Goal: Information Seeking & Learning: Learn about a topic

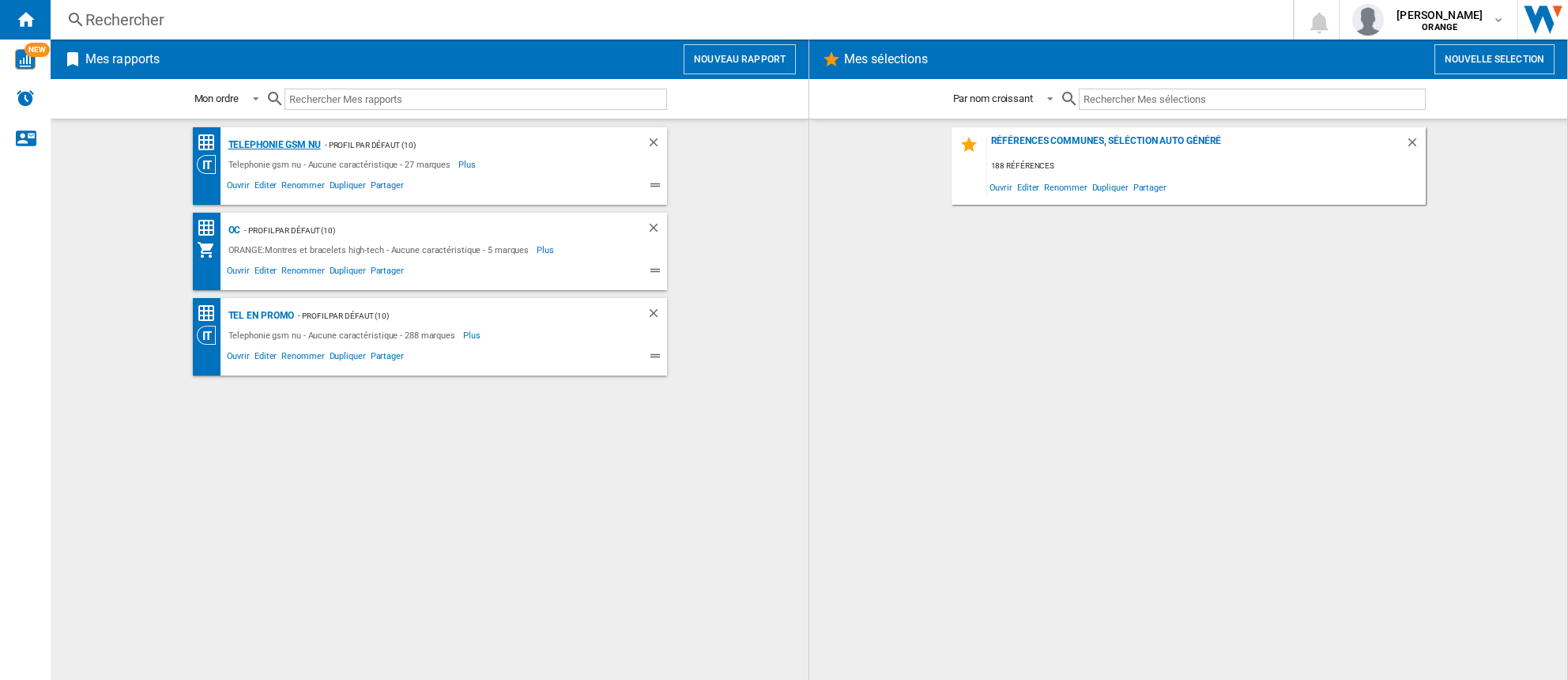
click at [288, 148] on div "Telephonie gsm nu" at bounding box center [272, 145] width 96 height 20
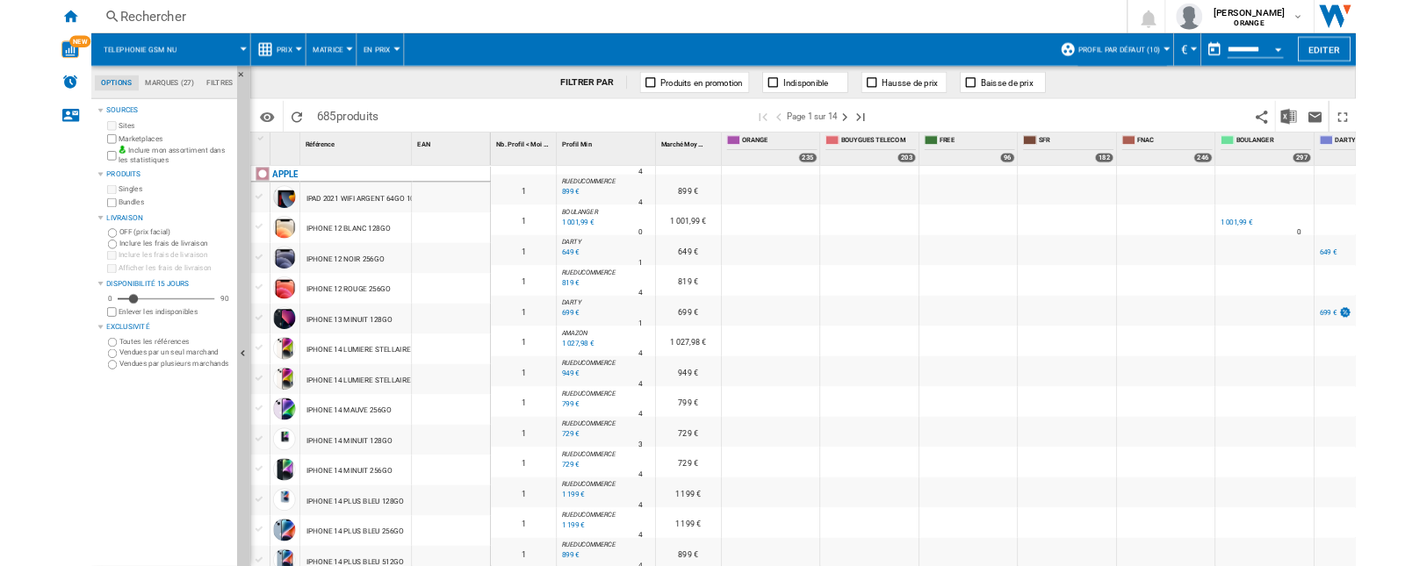
scroll to position [253, 0]
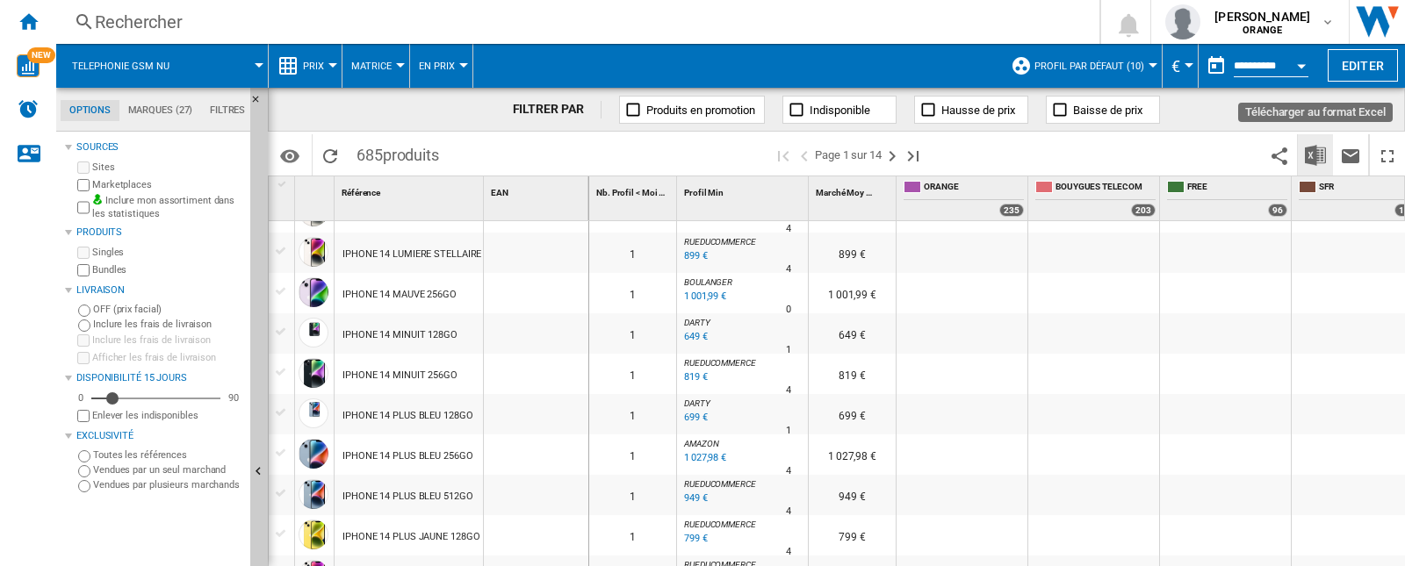
click at [1316, 157] on img "Télécharger au format Excel" at bounding box center [1315, 155] width 21 height 21
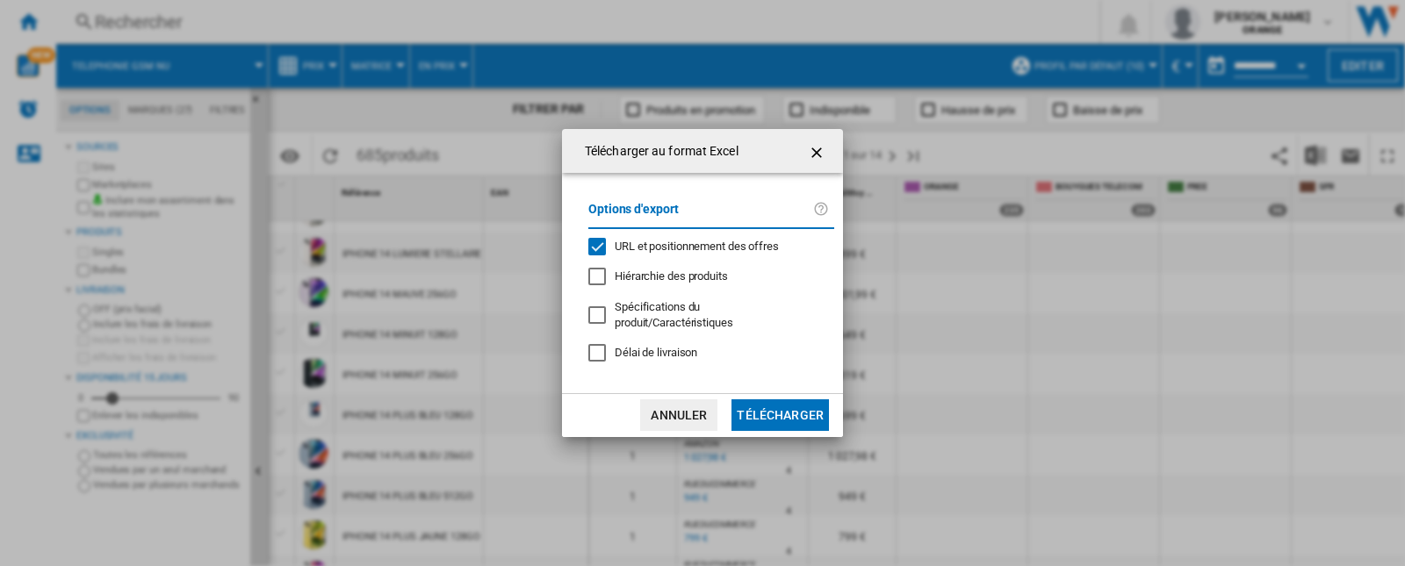
click at [604, 247] on div "URL et positionnement des offres" at bounding box center [597, 247] width 18 height 18
click at [778, 420] on button "Télécharger" at bounding box center [779, 416] width 97 height 32
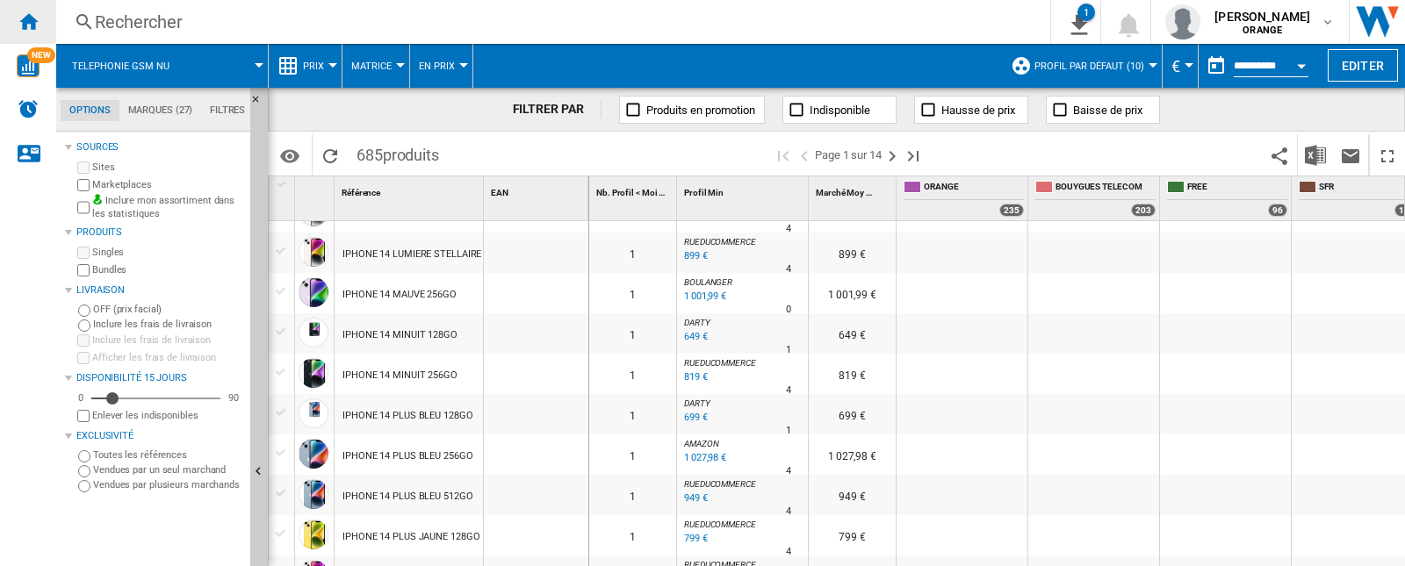
click at [39, 16] on div "Accueil" at bounding box center [28, 22] width 56 height 44
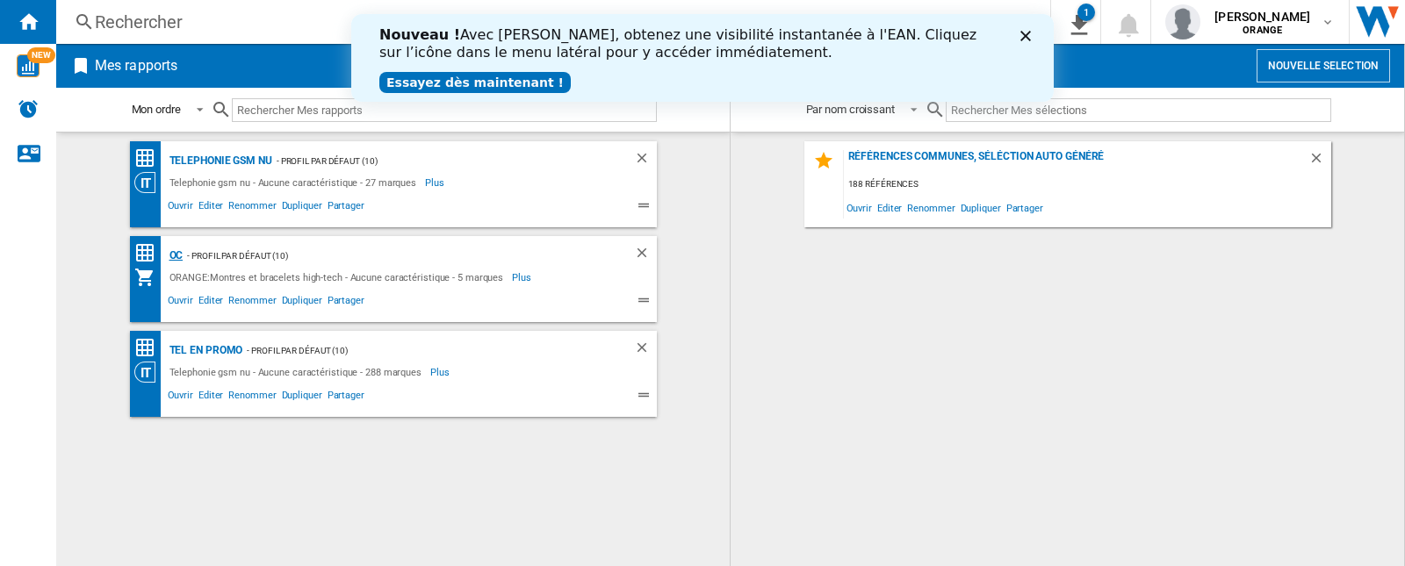
click at [172, 256] on div "OC" at bounding box center [174, 256] width 18 height 22
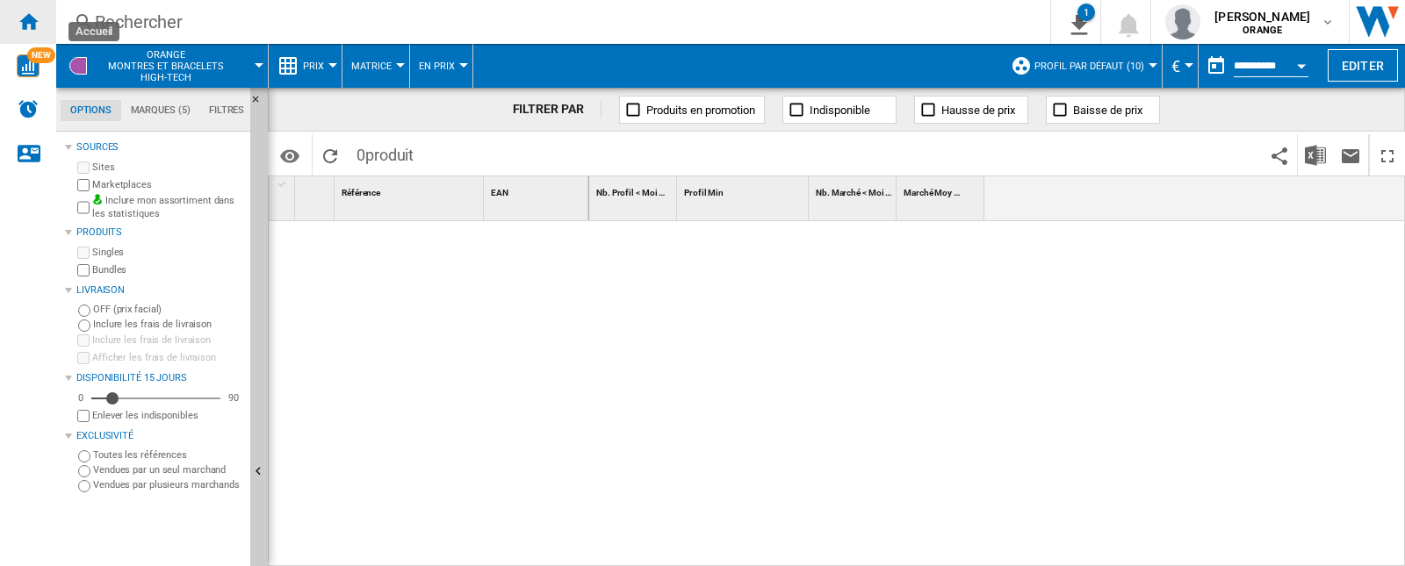
click at [31, 22] on ng-md-icon "Accueil" at bounding box center [28, 21] width 21 height 21
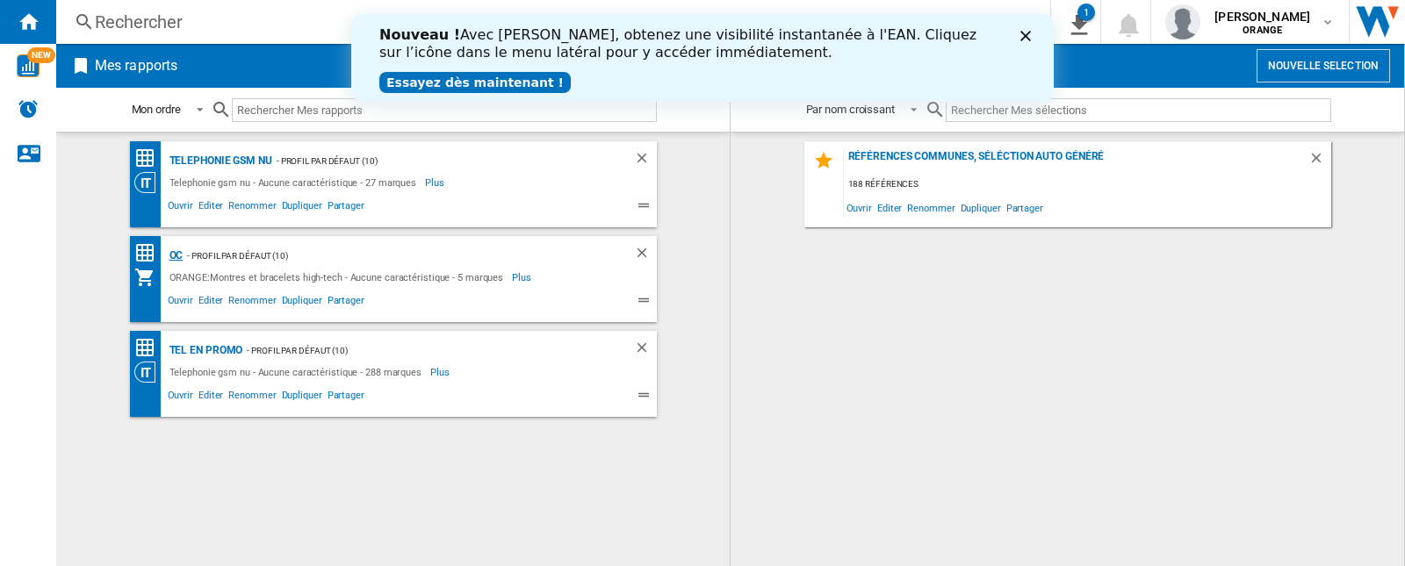
click at [171, 254] on div "OC" at bounding box center [174, 256] width 18 height 22
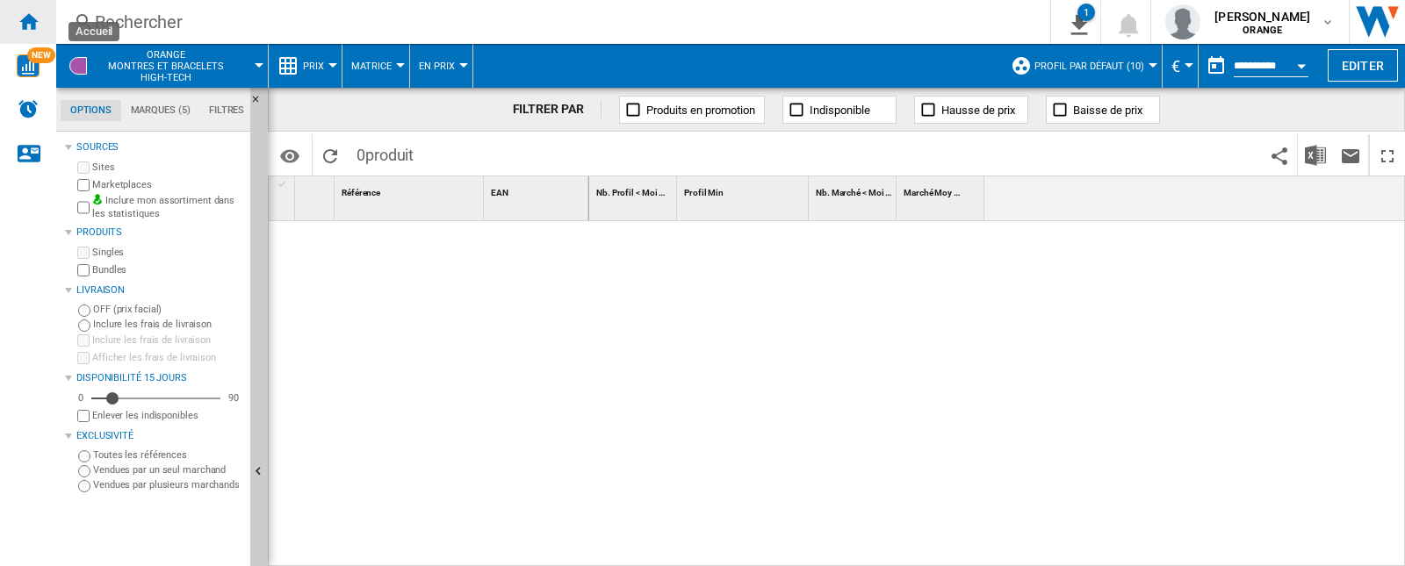
click at [18, 18] on ng-md-icon "Accueil" at bounding box center [28, 21] width 21 height 21
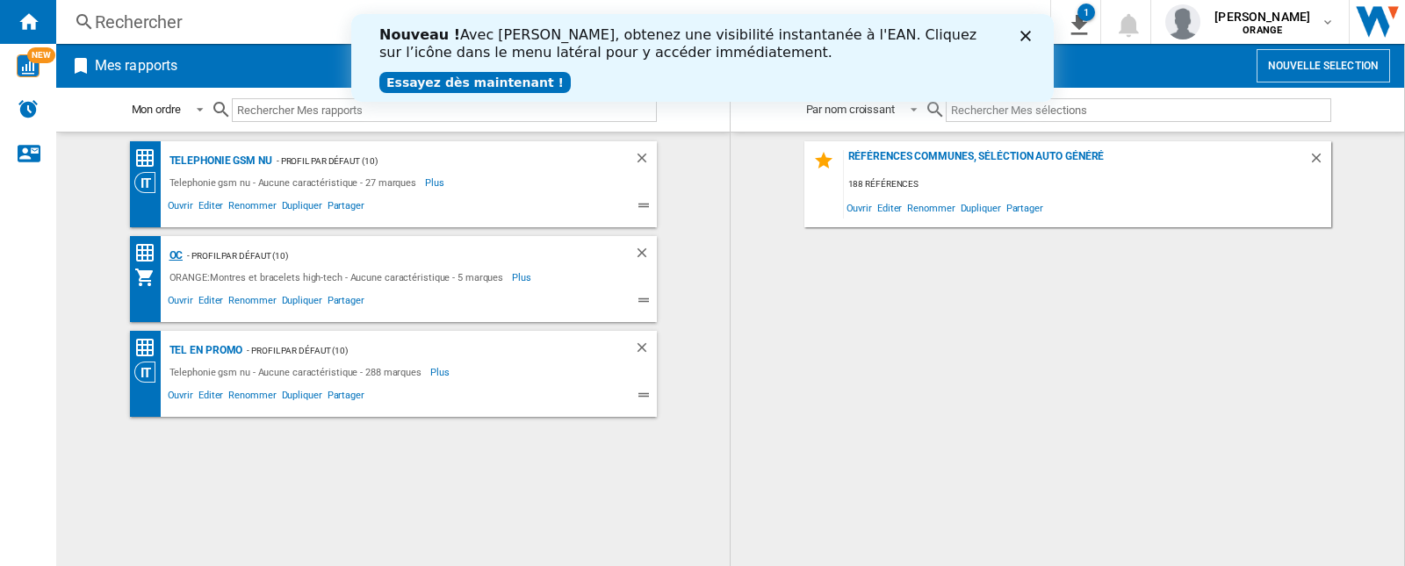
click at [169, 257] on div "OC" at bounding box center [174, 256] width 18 height 22
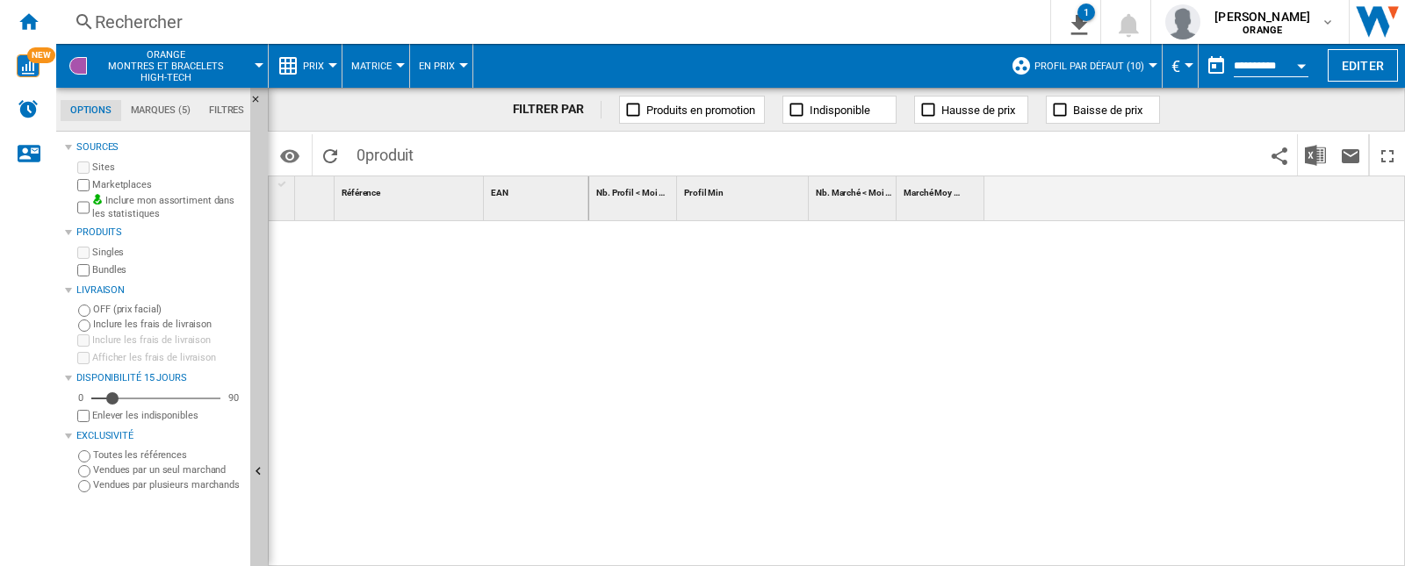
click at [591, 277] on div at bounding box center [997, 394] width 817 height 347
click at [187, 70] on span "ORANGE Montres et bracelets high-tech" at bounding box center [166, 66] width 138 height 34
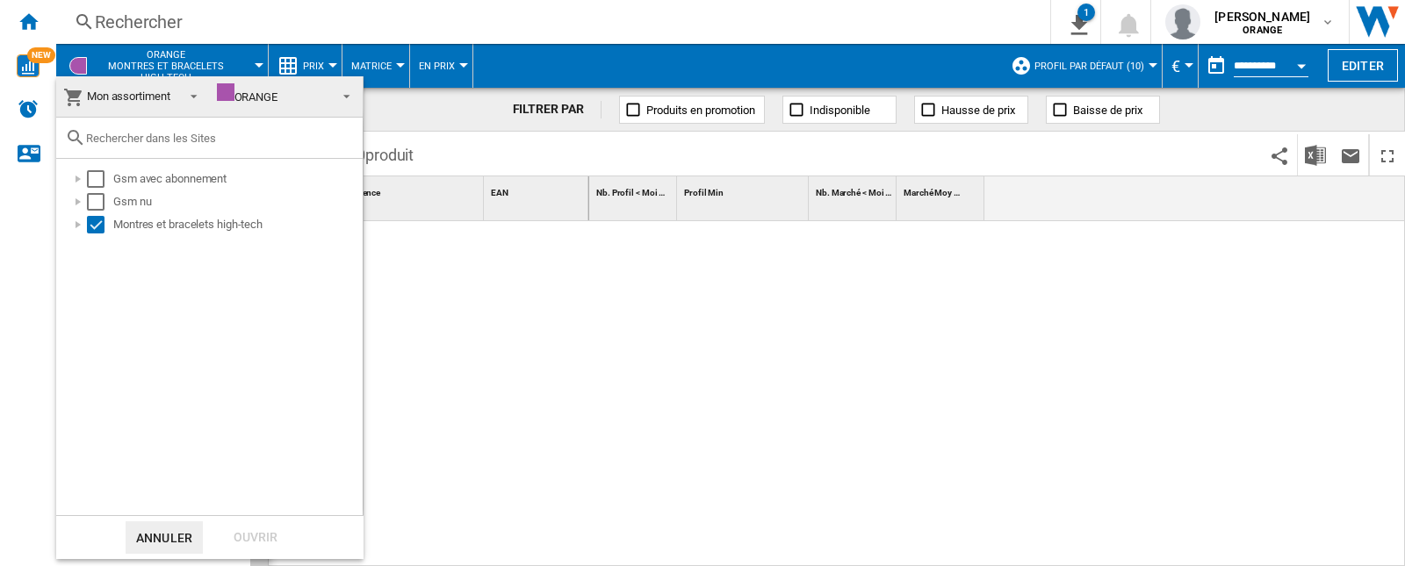
click at [187, 70] on md-backdrop at bounding box center [702, 283] width 1405 height 566
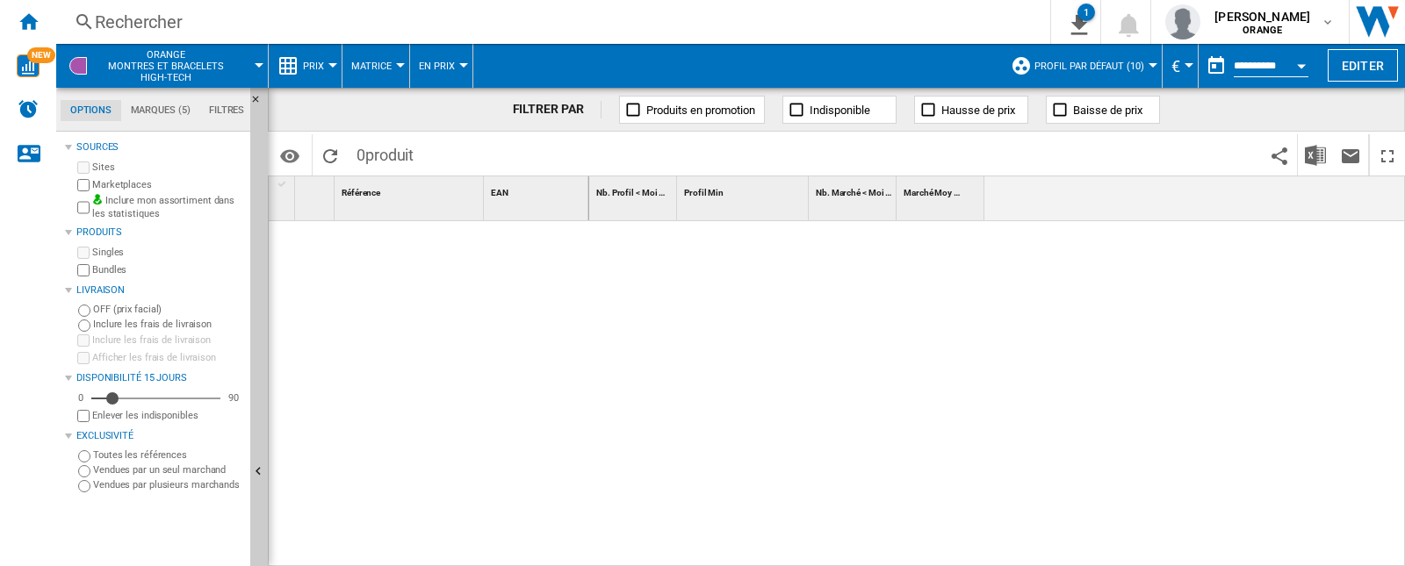
click at [610, 292] on div at bounding box center [997, 394] width 817 height 347
click at [501, 303] on div at bounding box center [429, 394] width 320 height 347
click at [688, 306] on div at bounding box center [997, 394] width 817 height 347
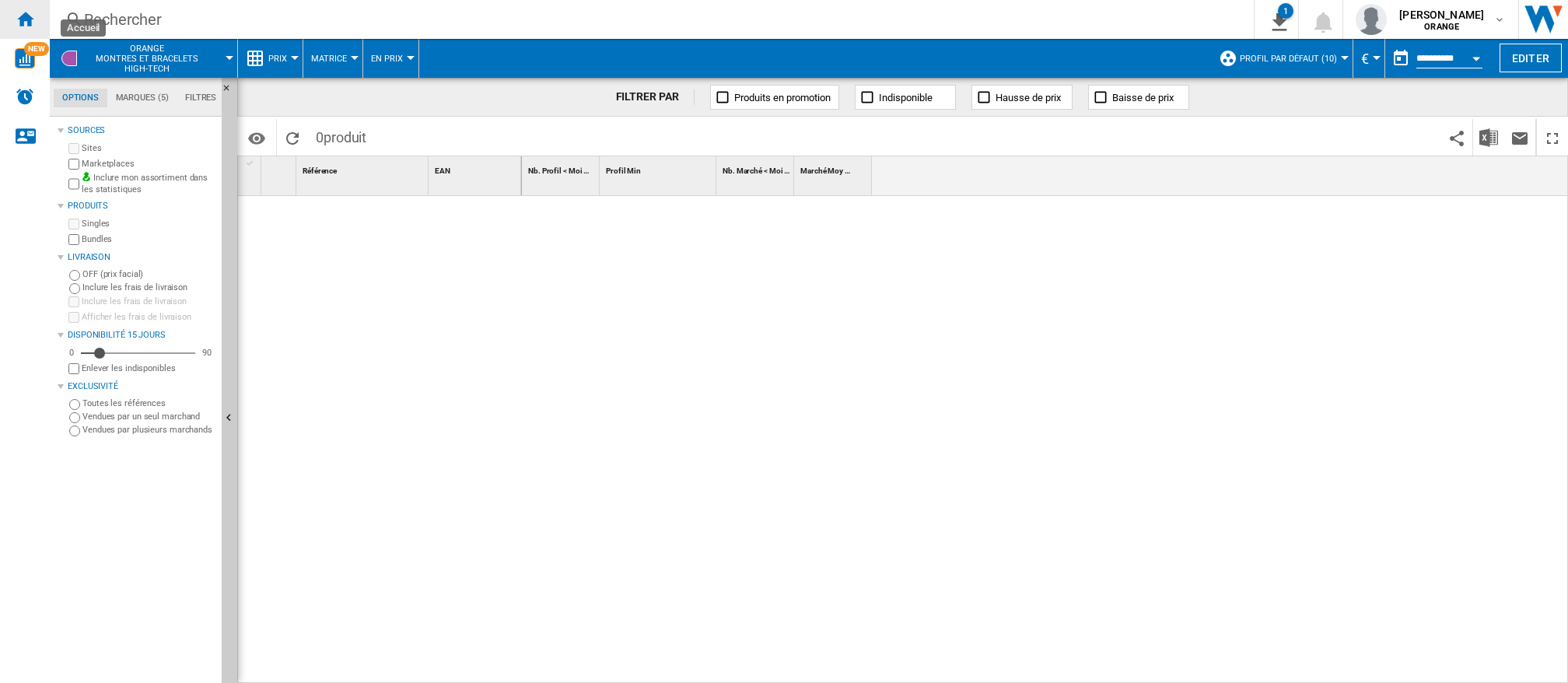
click at [25, 15] on ng-md-icon "Accueil" at bounding box center [25, 19] width 19 height 19
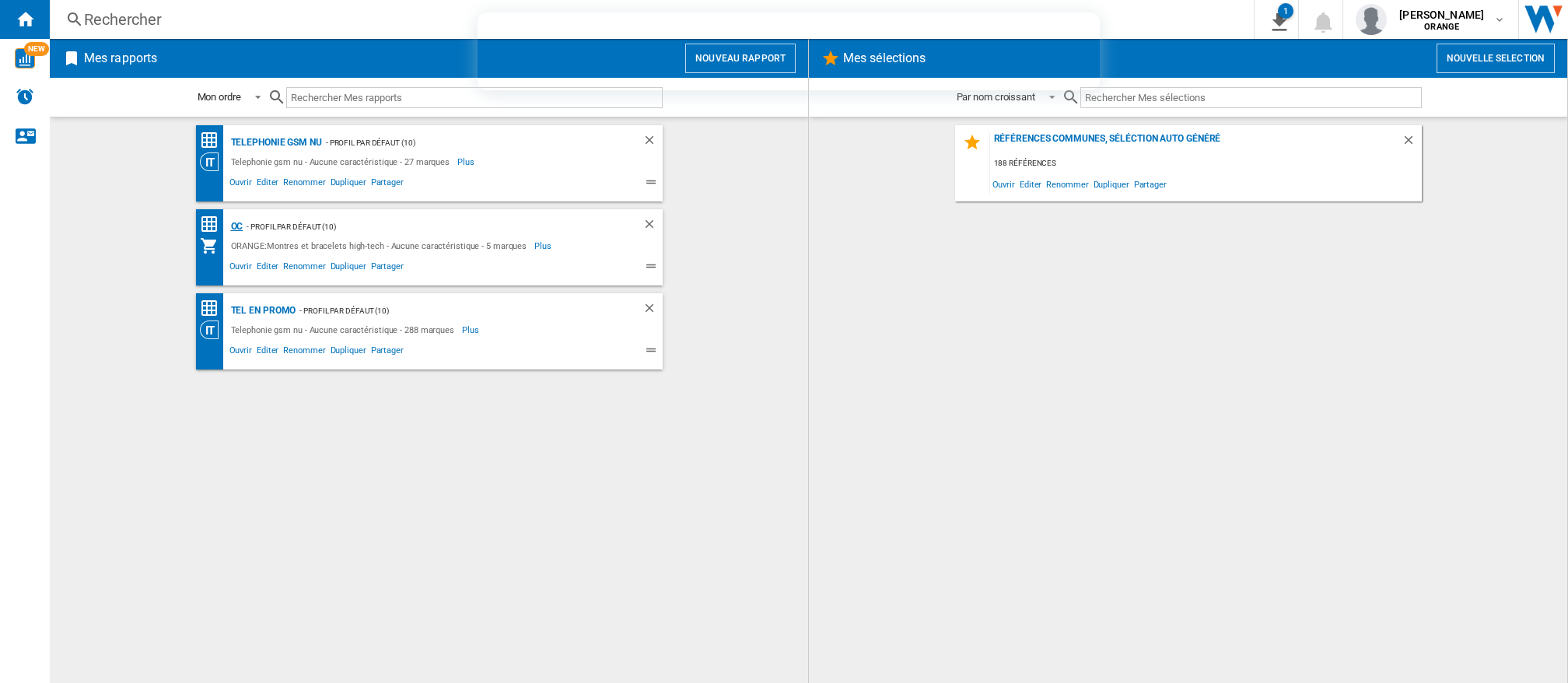
click at [233, 227] on div "OC" at bounding box center [235, 227] width 16 height 19
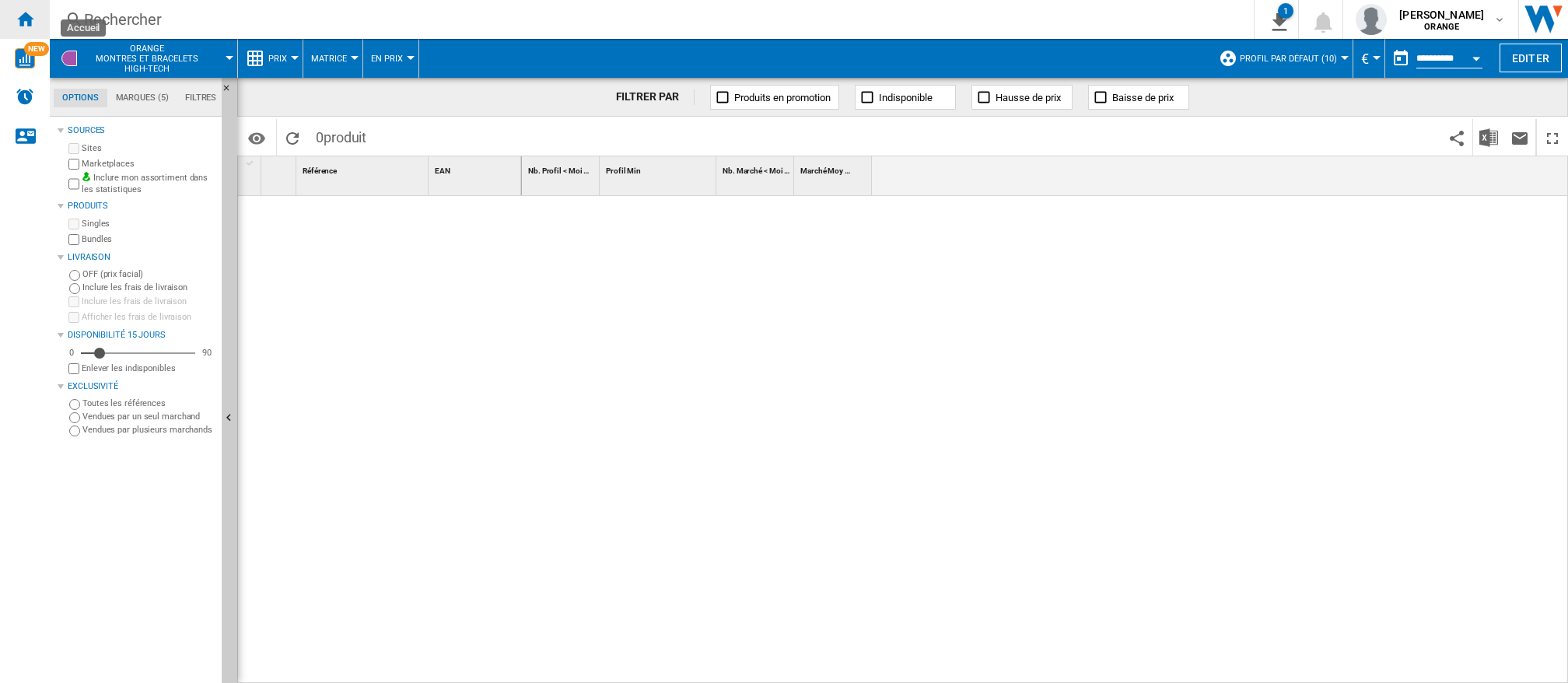
click at [25, 14] on ng-md-icon "Accueil" at bounding box center [25, 19] width 19 height 19
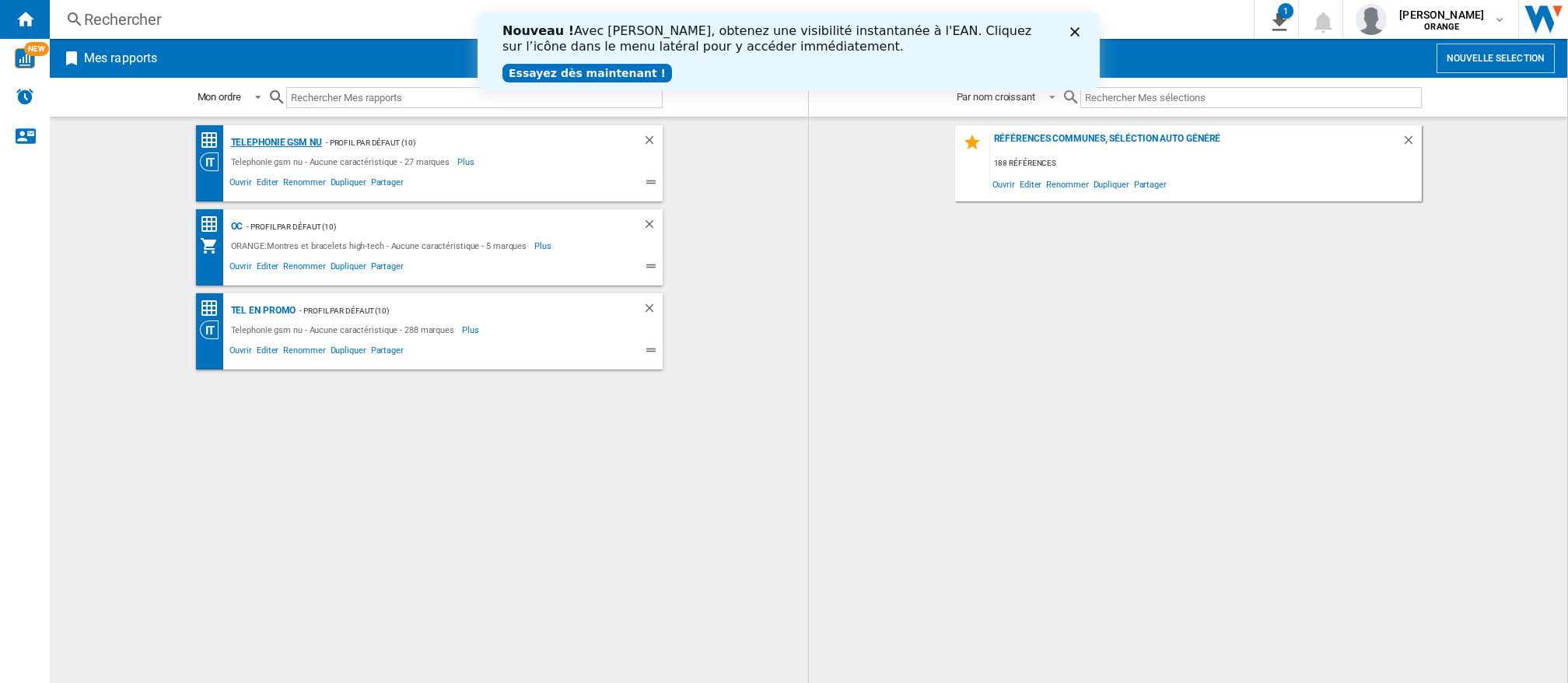
click at [282, 146] on div "Telephonie gsm nu" at bounding box center [274, 143] width 95 height 19
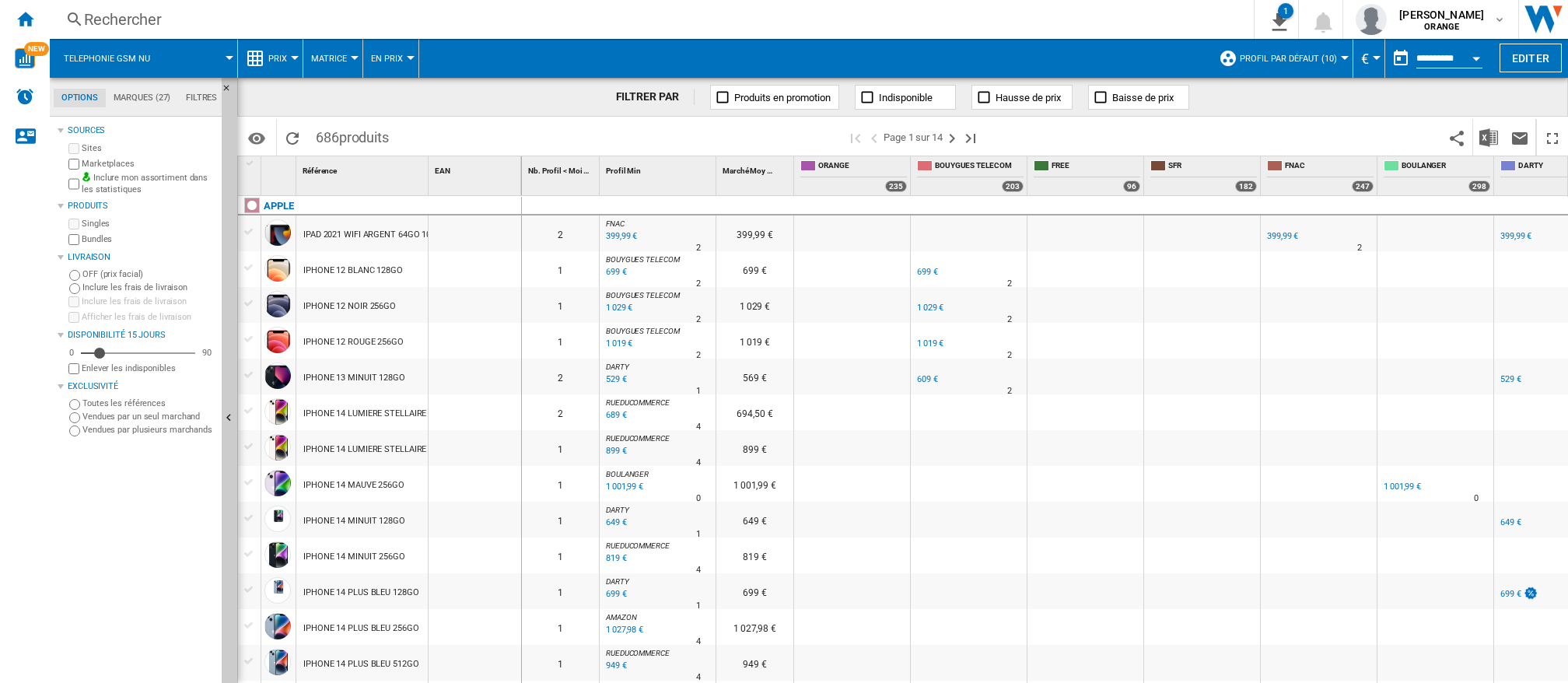
click at [295, 58] on div at bounding box center [294, 58] width 8 height 4
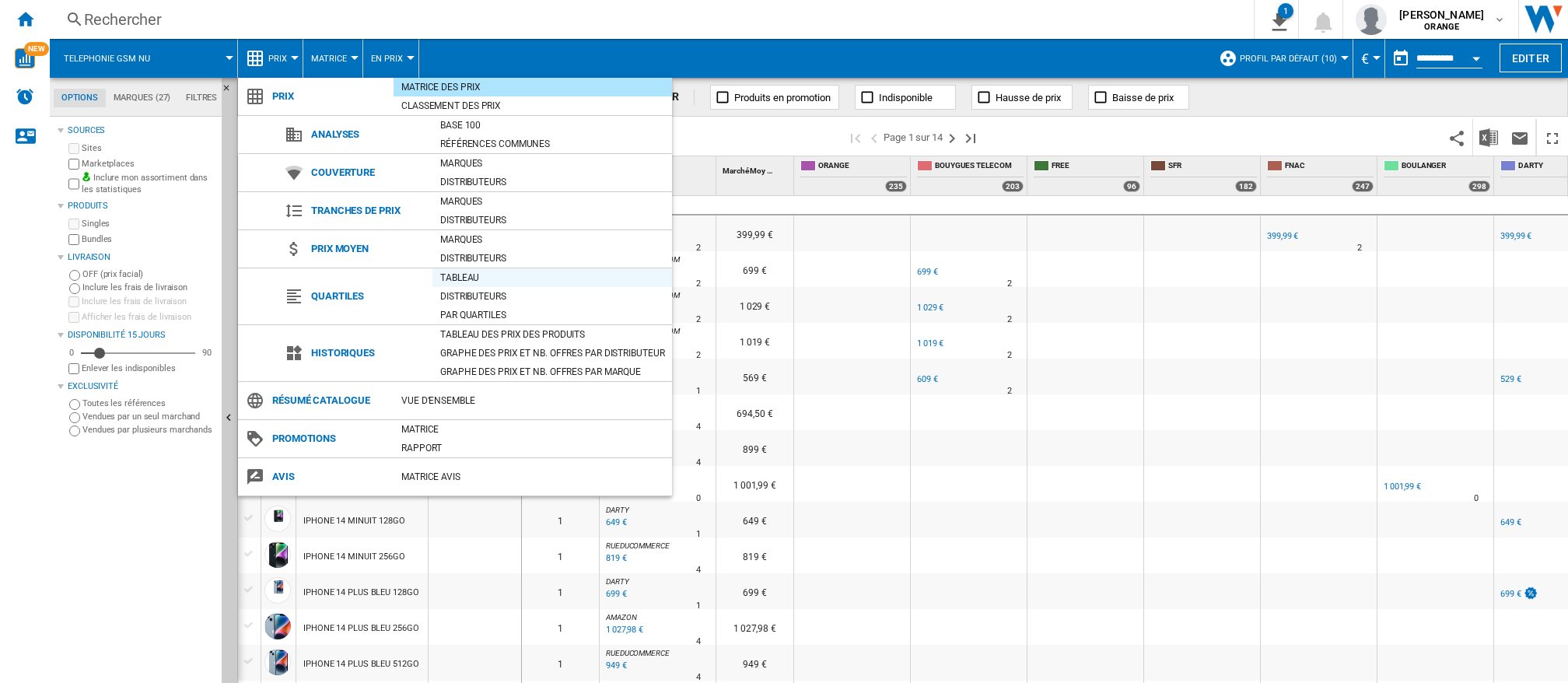
click at [464, 278] on div "Tableau" at bounding box center [552, 278] width 239 height 16
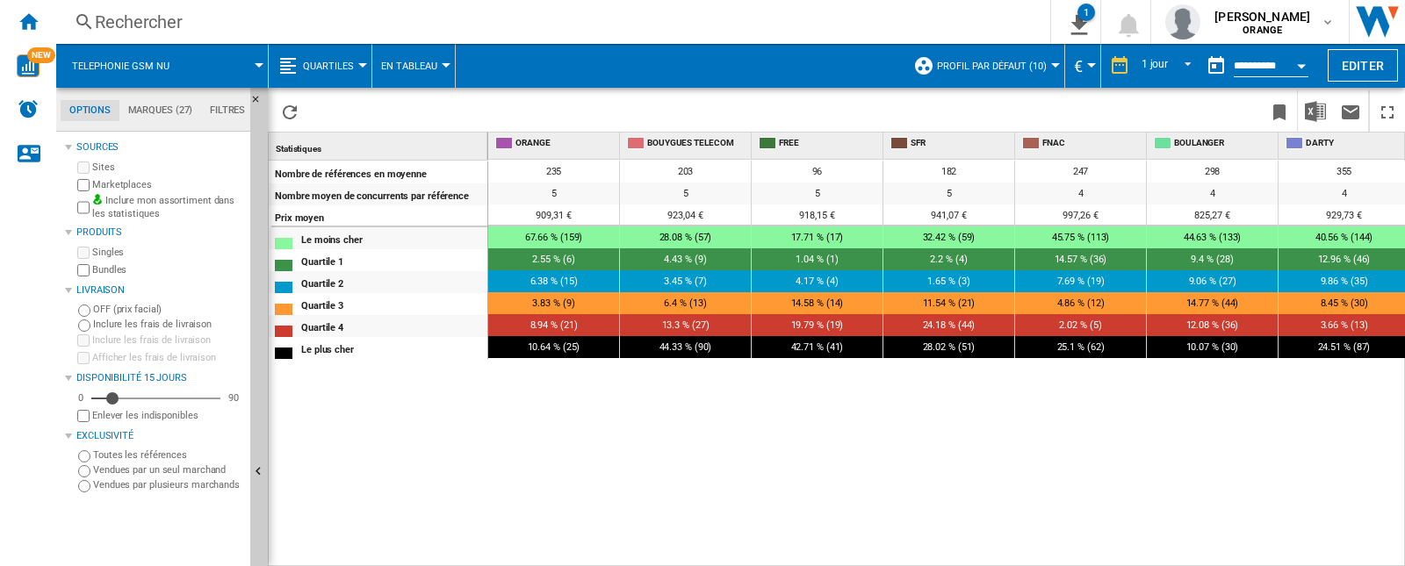
click at [1326, 464] on div "235 203 96 182 247 298 355 111 308 228 5 5 5 5 4 4 4 5 3 2 909,31 € 923,04 € 91…" at bounding box center [947, 364] width 918 height 408
click at [1342, 501] on div "235 203 96 182 247 298 355 111 308 228 5 5 5 5 4 4 4 5 3 2 909,31 € 923,04 € 91…" at bounding box center [947, 364] width 918 height 408
click at [1306, 365] on div "235 203 96 182 247 298 355 111 308 228 5 5 5 5 4 4 4 5 3 2 909,31 € 923,04 € 91…" at bounding box center [947, 364] width 918 height 408
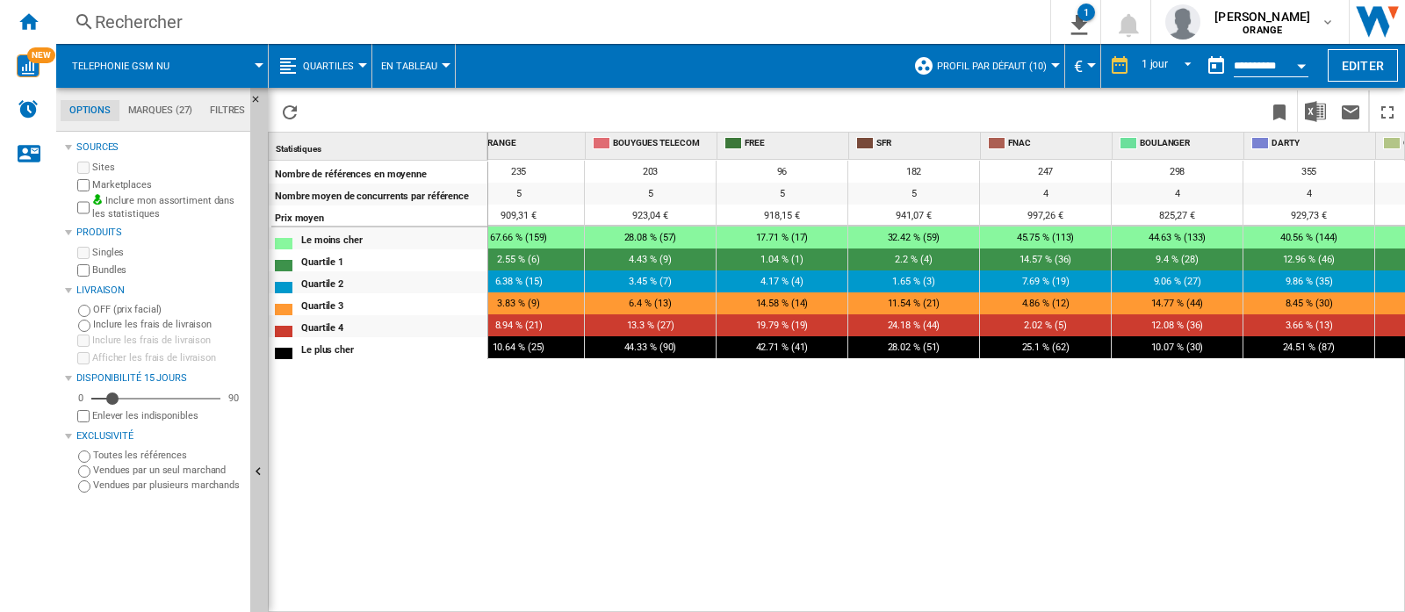
scroll to position [0, 34]
